Goal: Task Accomplishment & Management: Manage account settings

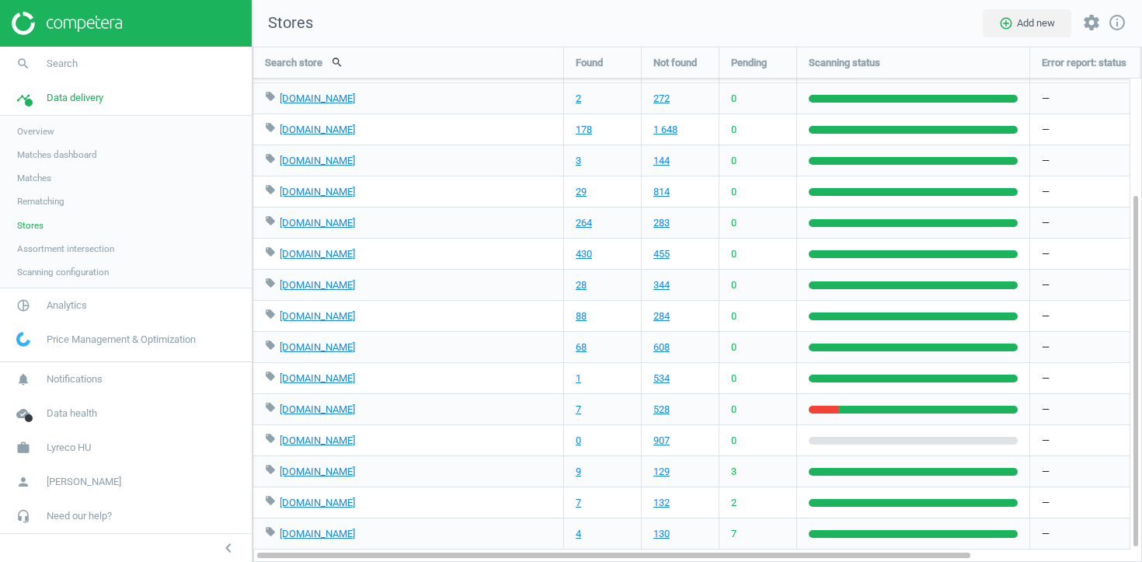
scroll to position [516, 890]
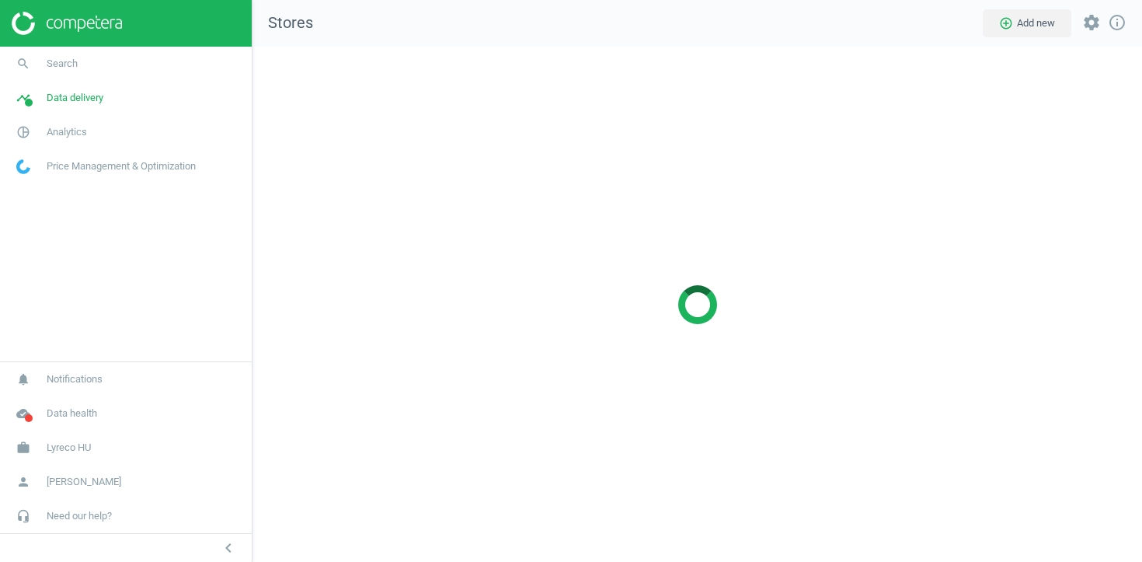
scroll to position [516, 890]
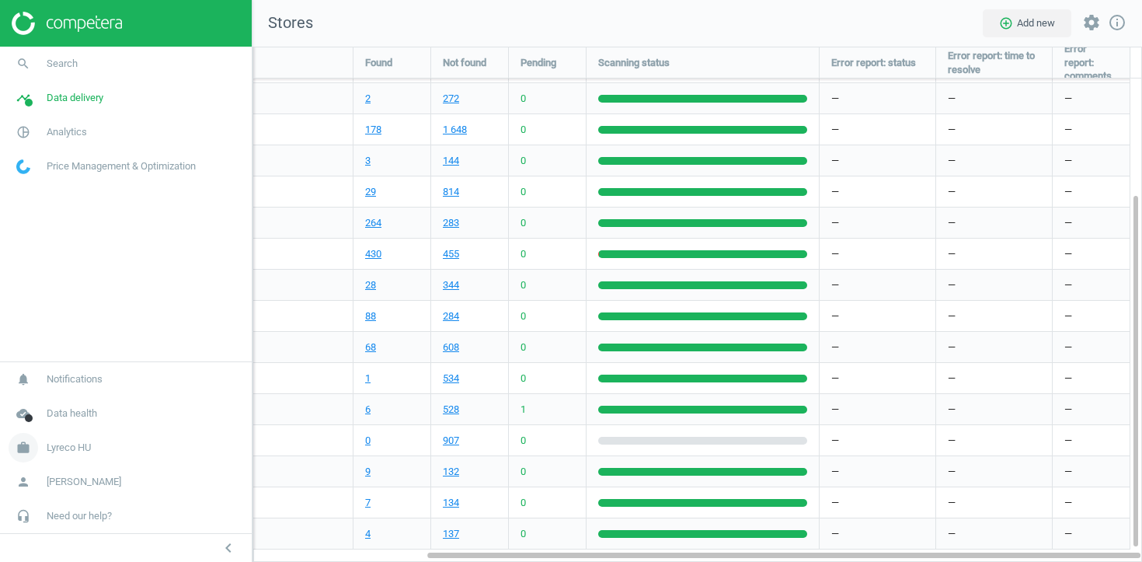
click at [48, 436] on link "work Lyreco HU" at bounding box center [126, 447] width 252 height 34
click at [45, 394] on link "Switch campaign" at bounding box center [126, 401] width 252 height 23
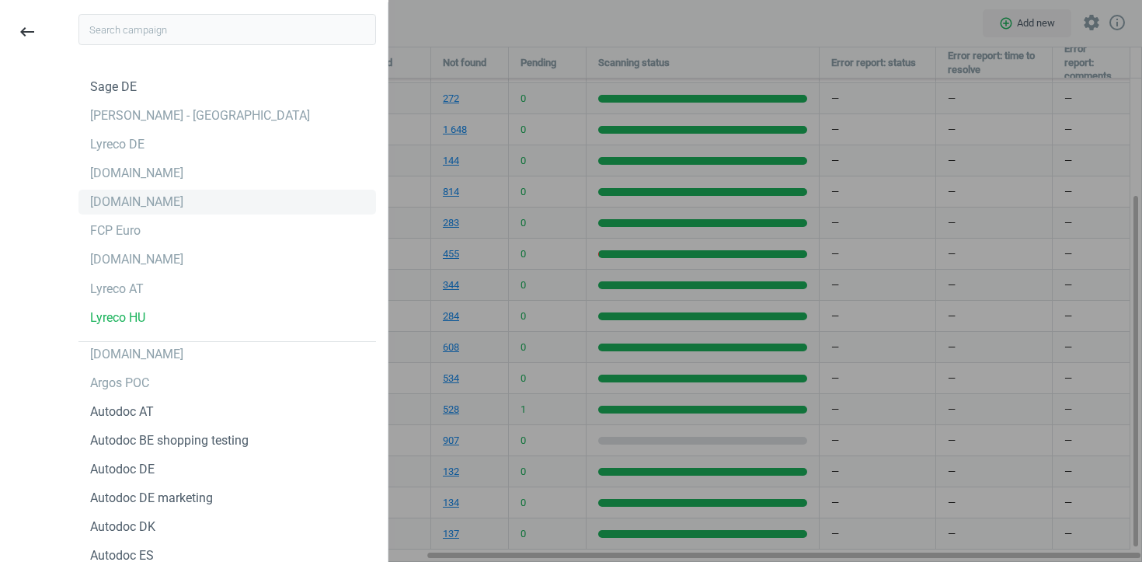
click at [102, 200] on div "[DOMAIN_NAME]" at bounding box center [136, 201] width 93 height 17
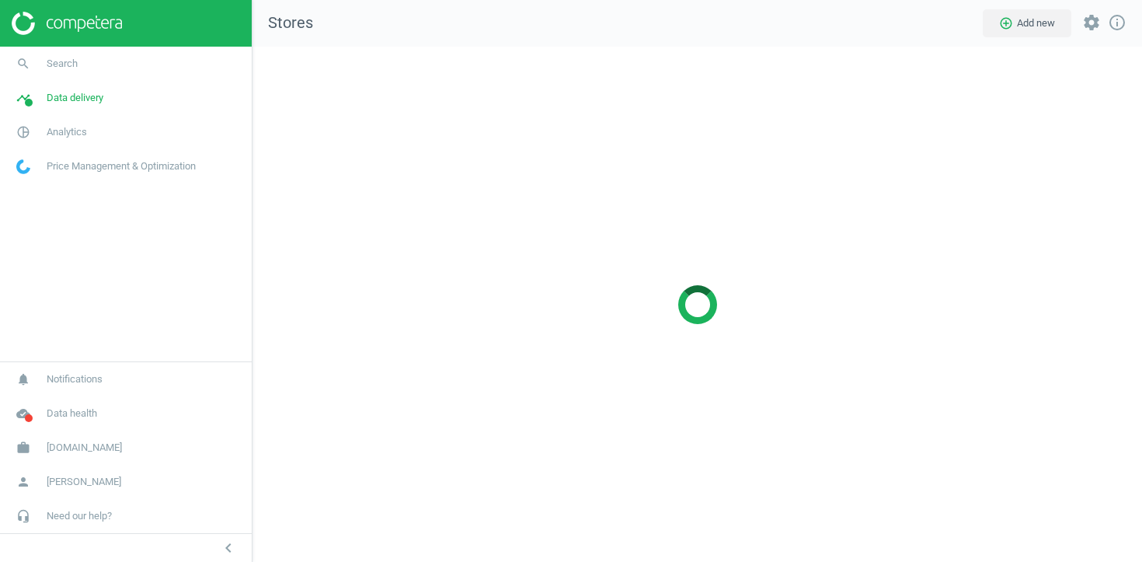
scroll to position [516, 890]
